Goal: Communication & Community: Answer question/provide support

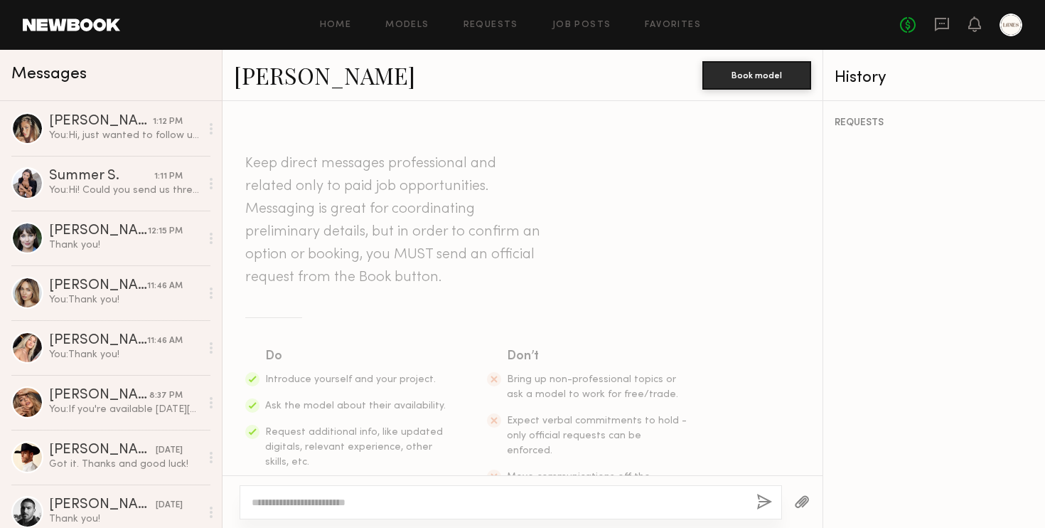
scroll to position [1247, 0]
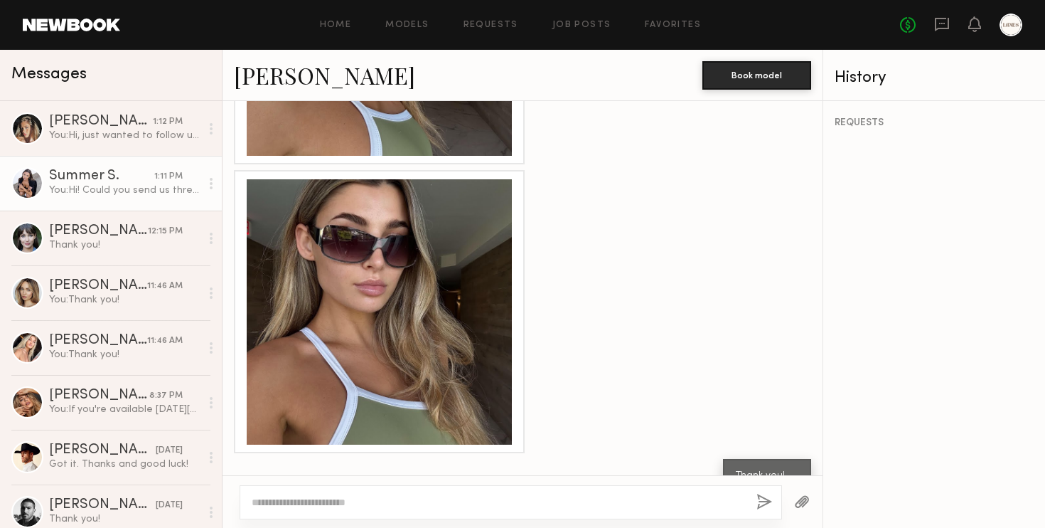
click at [107, 184] on div "You: Hi! Could you send us three raw unedited selfies of you wearing sunglasses…" at bounding box center [124, 190] width 151 height 14
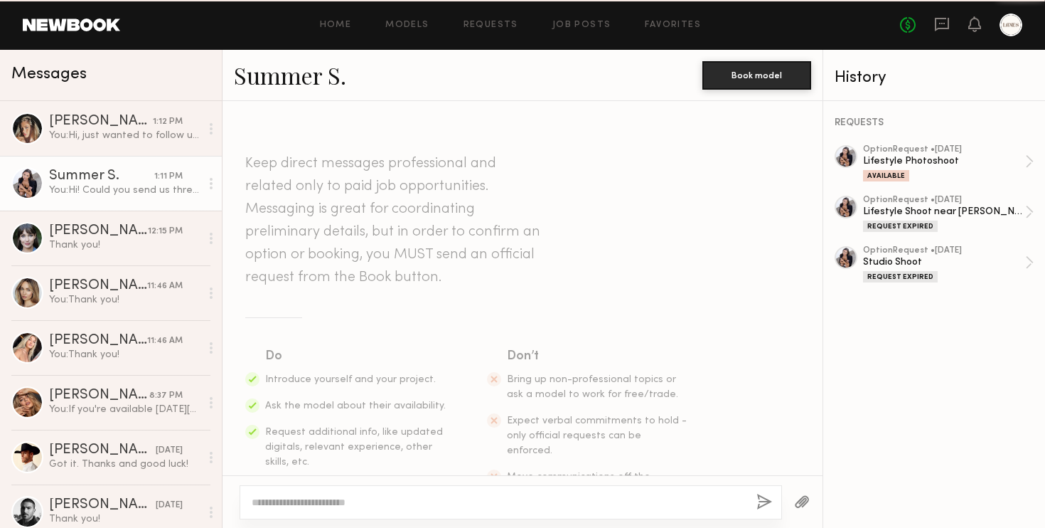
scroll to position [273, 0]
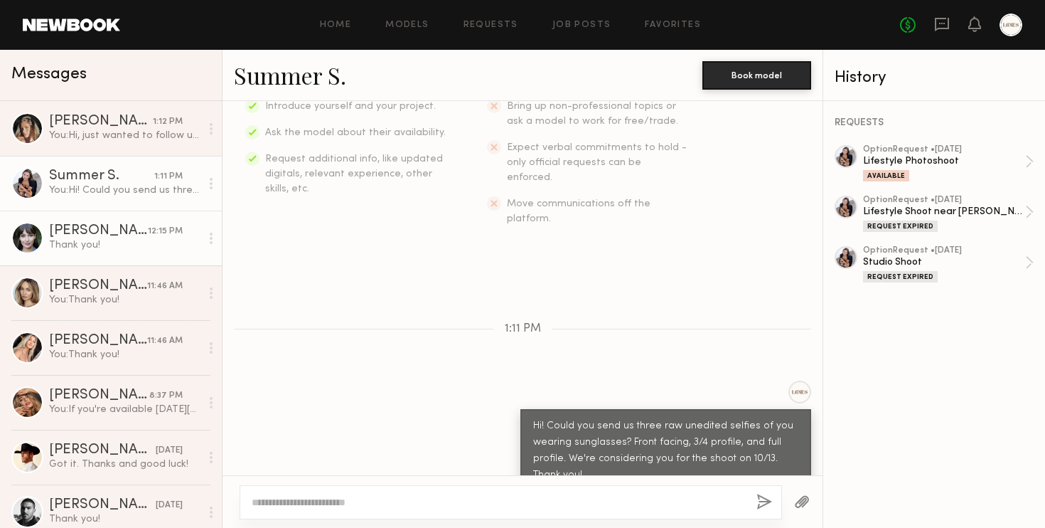
click at [106, 234] on div "[PERSON_NAME]" at bounding box center [98, 231] width 99 height 14
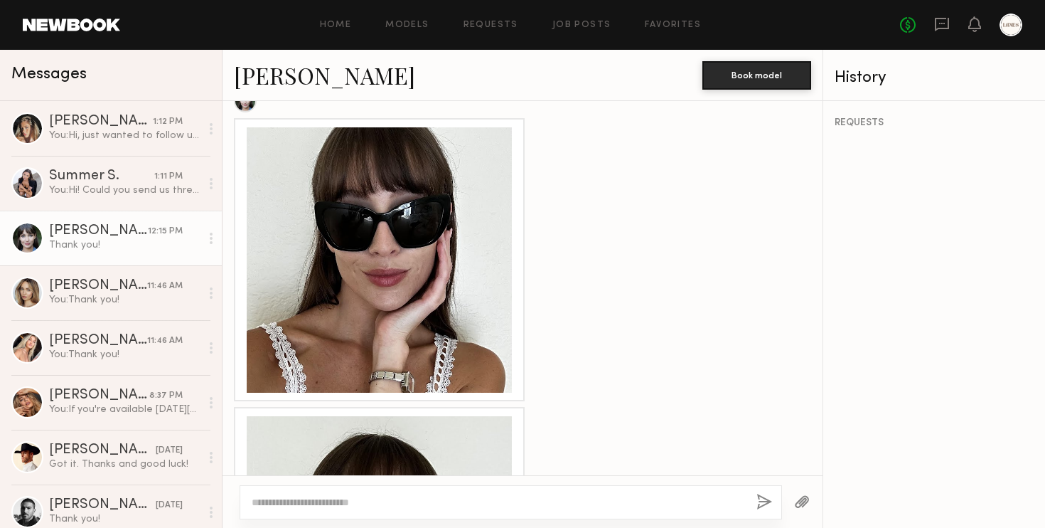
scroll to position [92, 0]
